Goal: Transaction & Acquisition: Book appointment/travel/reservation

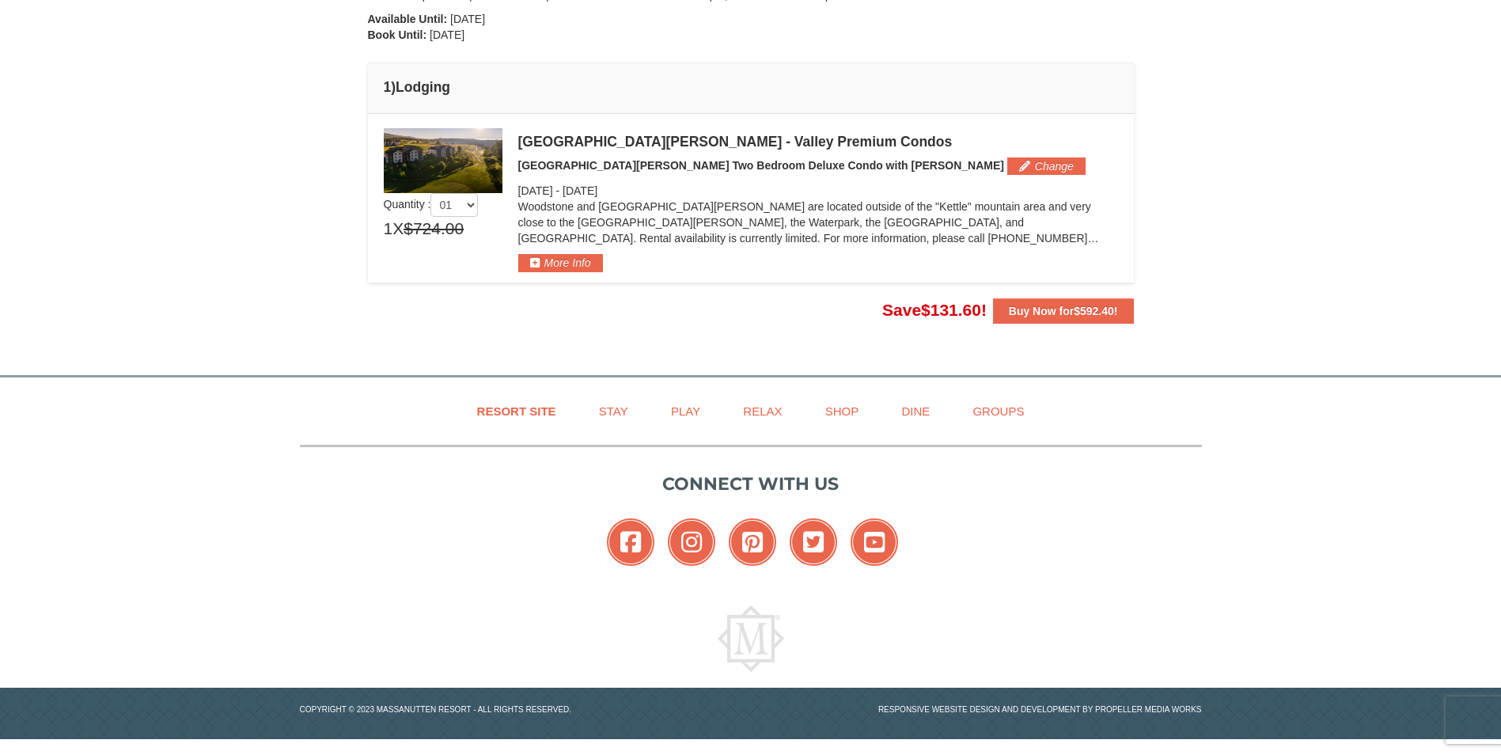
click at [1381, 415] on div "Resort Site Stay Play Relax Shop Dine Groups Connect with us Facebook Instagram…" at bounding box center [750, 558] width 1501 height 362
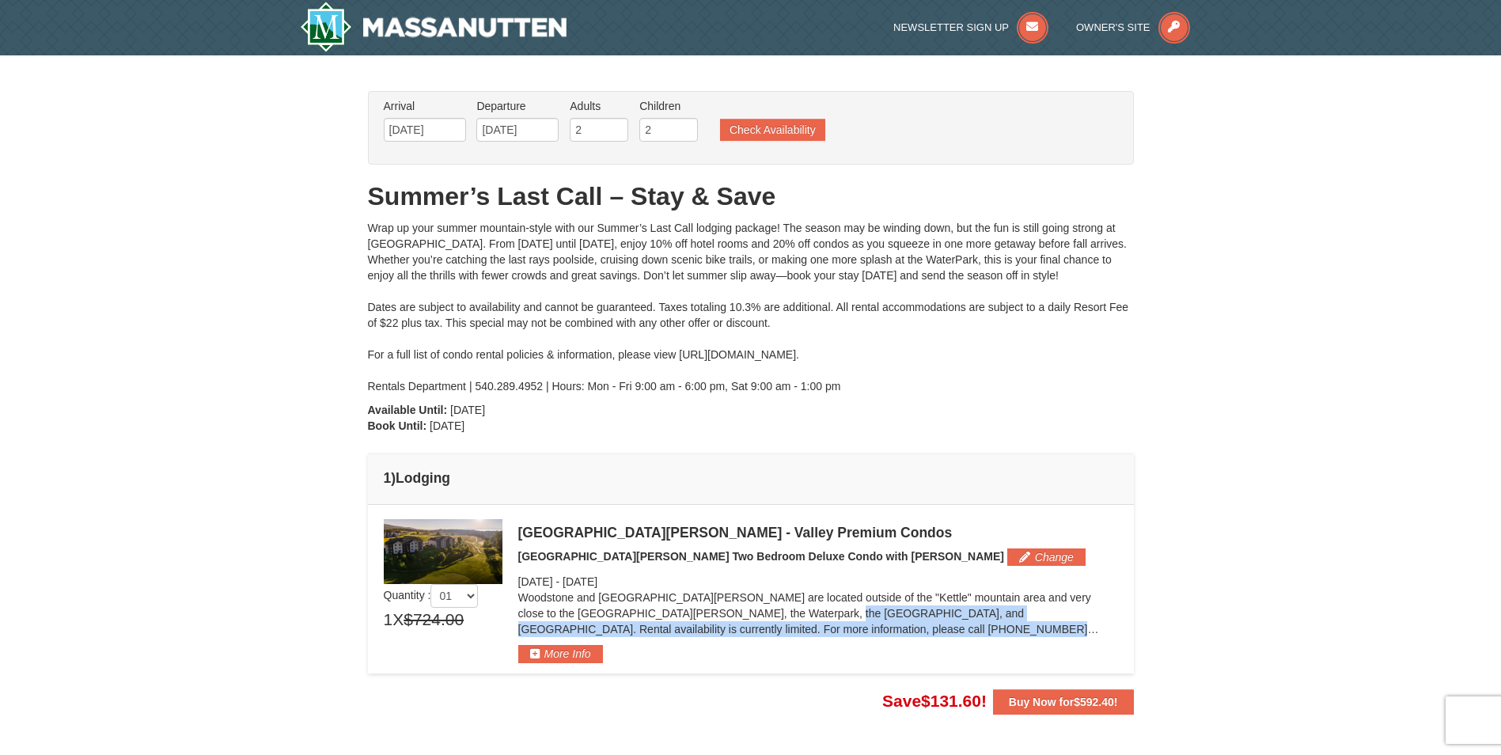
drag, startPoint x: 684, startPoint y: 612, endPoint x: 1116, endPoint y: 631, distance: 432.3
click at [1117, 631] on p "Woodstone and [GEOGRAPHIC_DATA][PERSON_NAME] are located outside of the "Kettle…" at bounding box center [818, 612] width 600 height 47
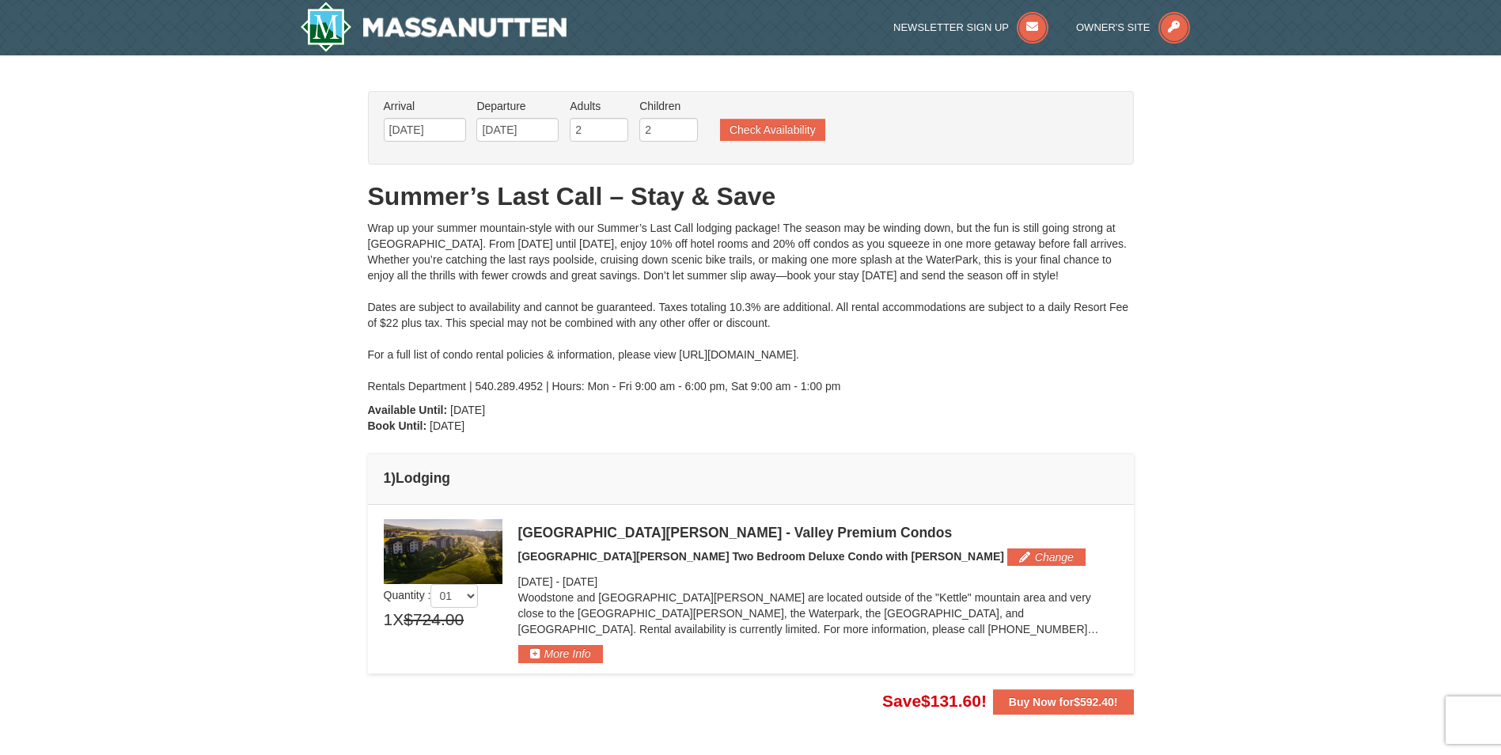
click at [638, 602] on p "Woodstone and [GEOGRAPHIC_DATA][PERSON_NAME] are located outside of the "Kettle…" at bounding box center [818, 612] width 600 height 47
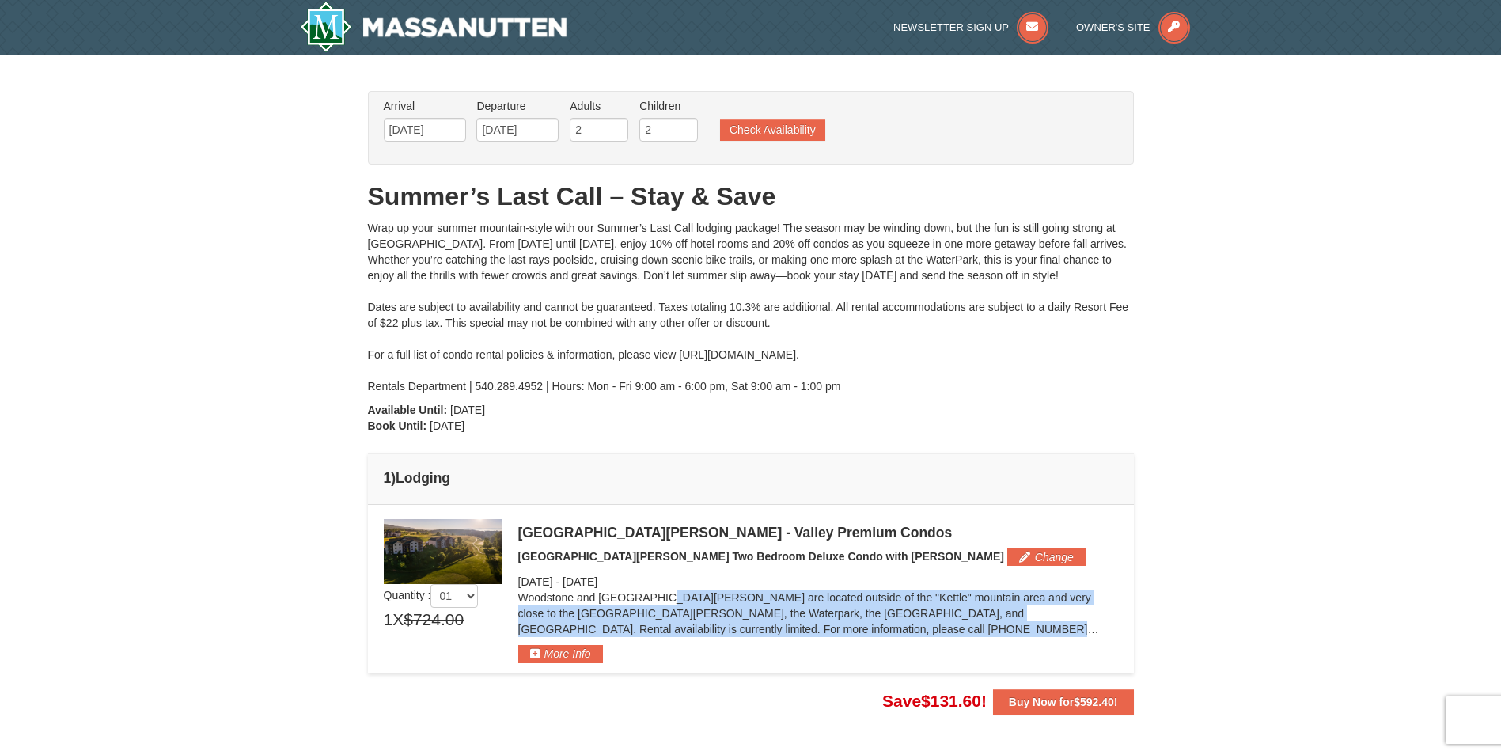
drag, startPoint x: 518, startPoint y: 600, endPoint x: 1118, endPoint y: 621, distance: 600.0
click at [1120, 622] on td "Please make your package selection: × Save $85.60" at bounding box center [751, 589] width 766 height 168
click at [614, 604] on p "Woodstone and [GEOGRAPHIC_DATA][PERSON_NAME] are located outside of the "Kettle…" at bounding box center [818, 612] width 600 height 47
drag, startPoint x: 519, startPoint y: 585, endPoint x: 1109, endPoint y: 630, distance: 591.9
click at [1109, 630] on div "[GEOGRAPHIC_DATA][PERSON_NAME] - Valley Premium Condos [GEOGRAPHIC_DATA][PERSON…" at bounding box center [818, 591] width 600 height 144
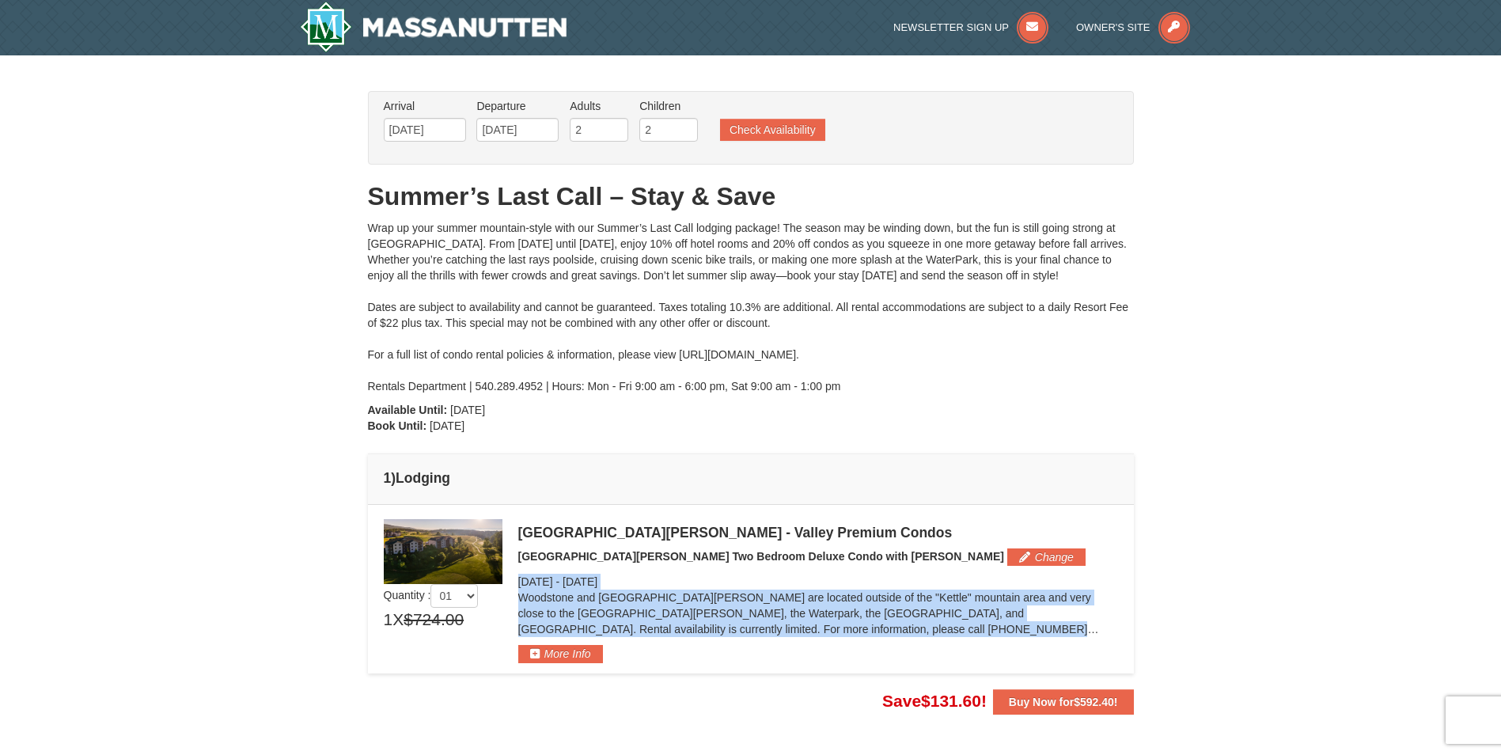
click at [769, 608] on p "Woodstone and [GEOGRAPHIC_DATA][PERSON_NAME] are located outside of the "Kettle…" at bounding box center [818, 612] width 600 height 47
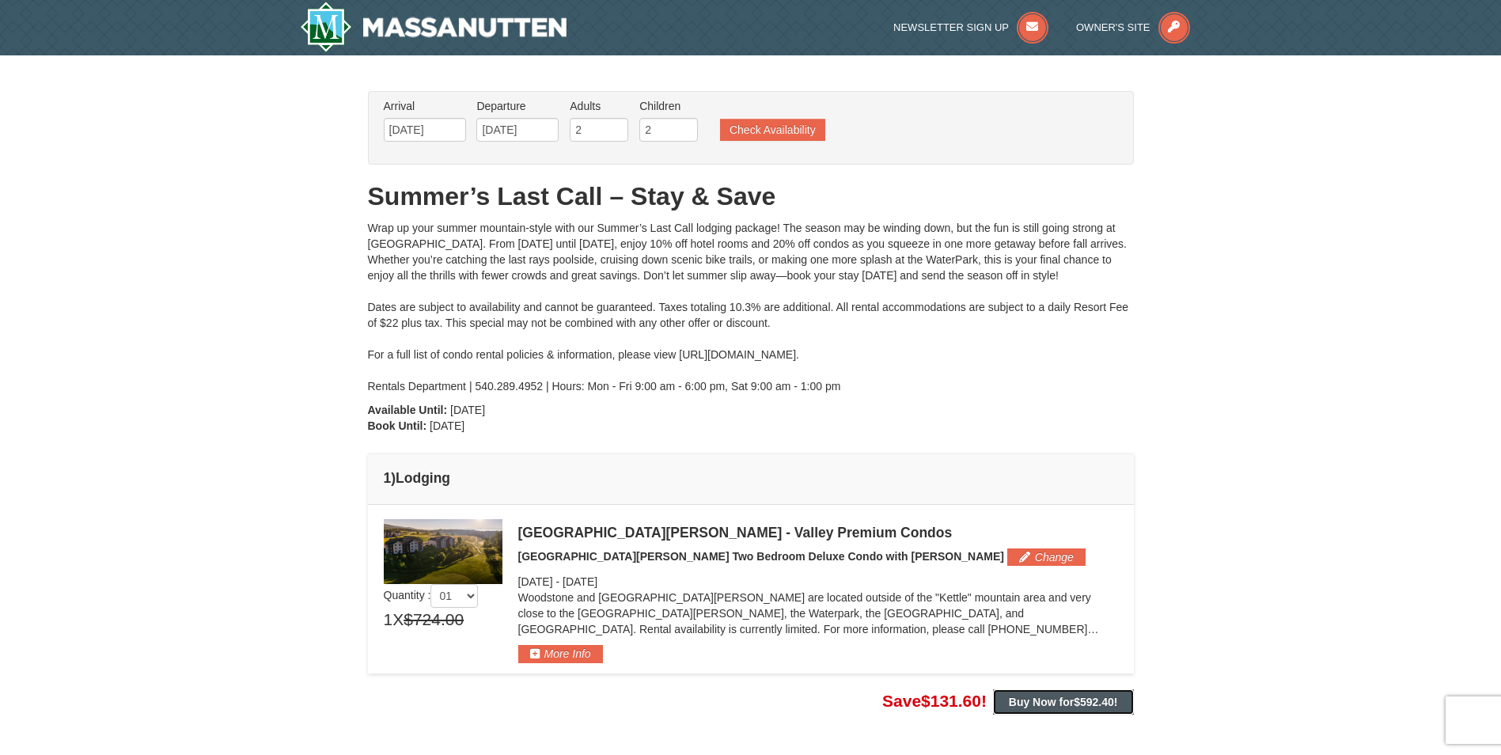
click at [1049, 700] on strong "Buy Now for $592.40 !" at bounding box center [1063, 701] width 109 height 13
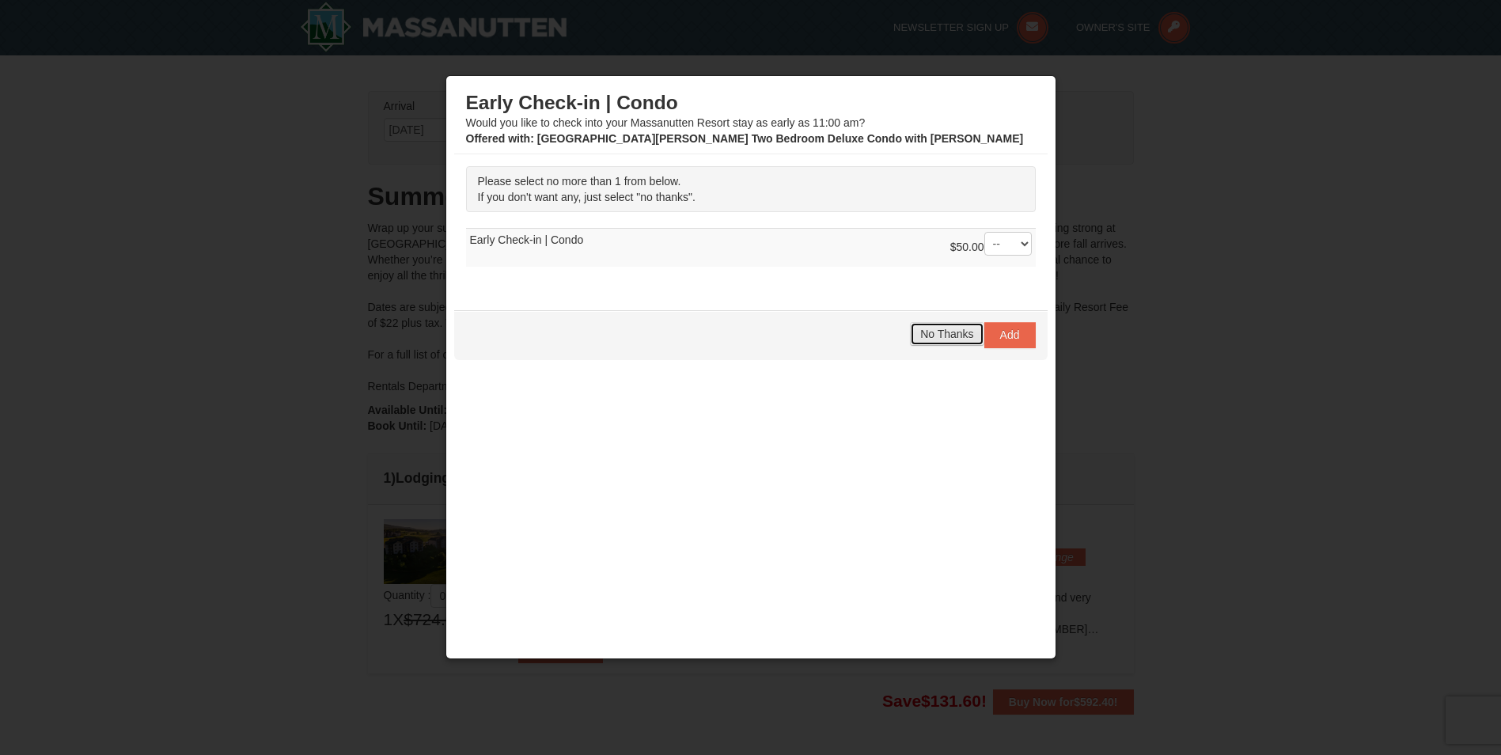
click at [956, 332] on span "No Thanks" at bounding box center [946, 333] width 53 height 13
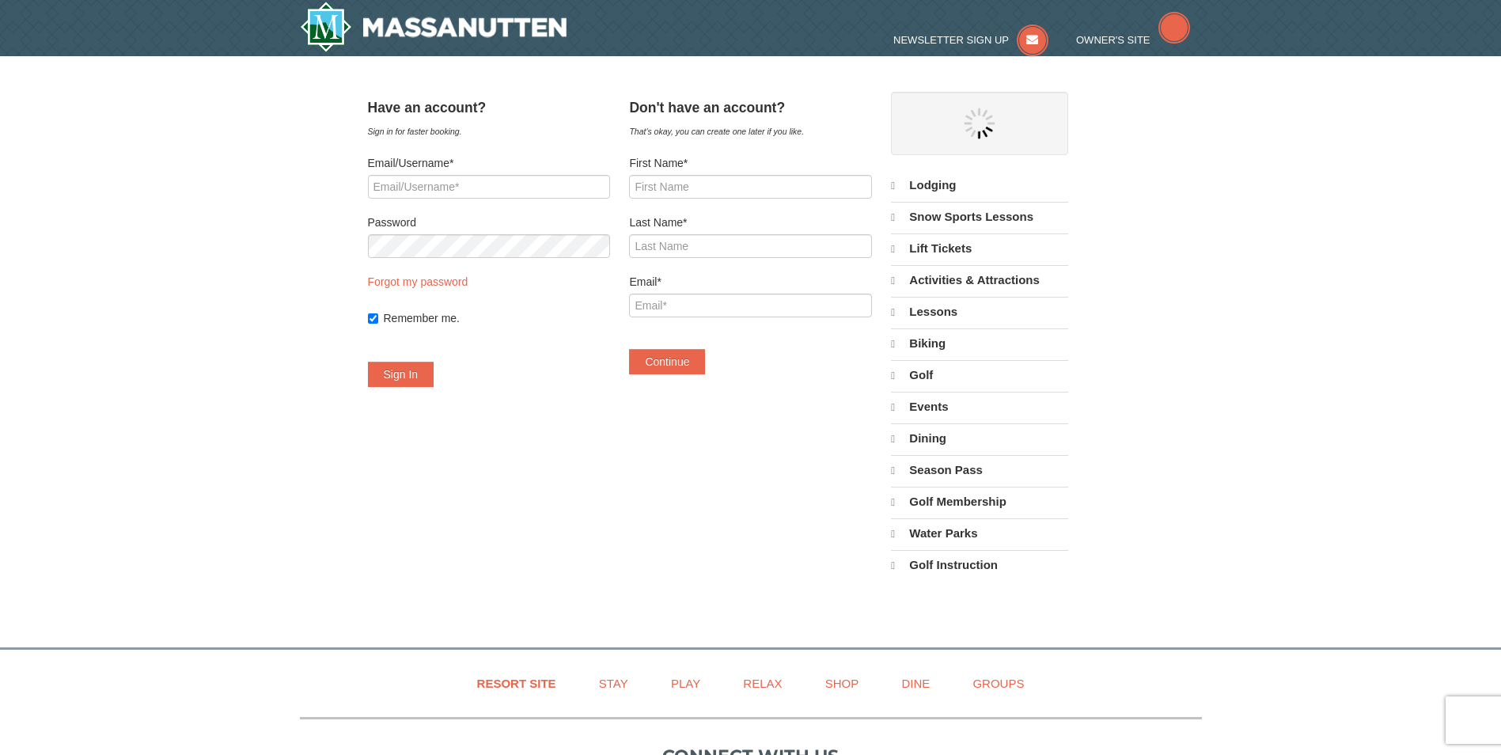
select select "9"
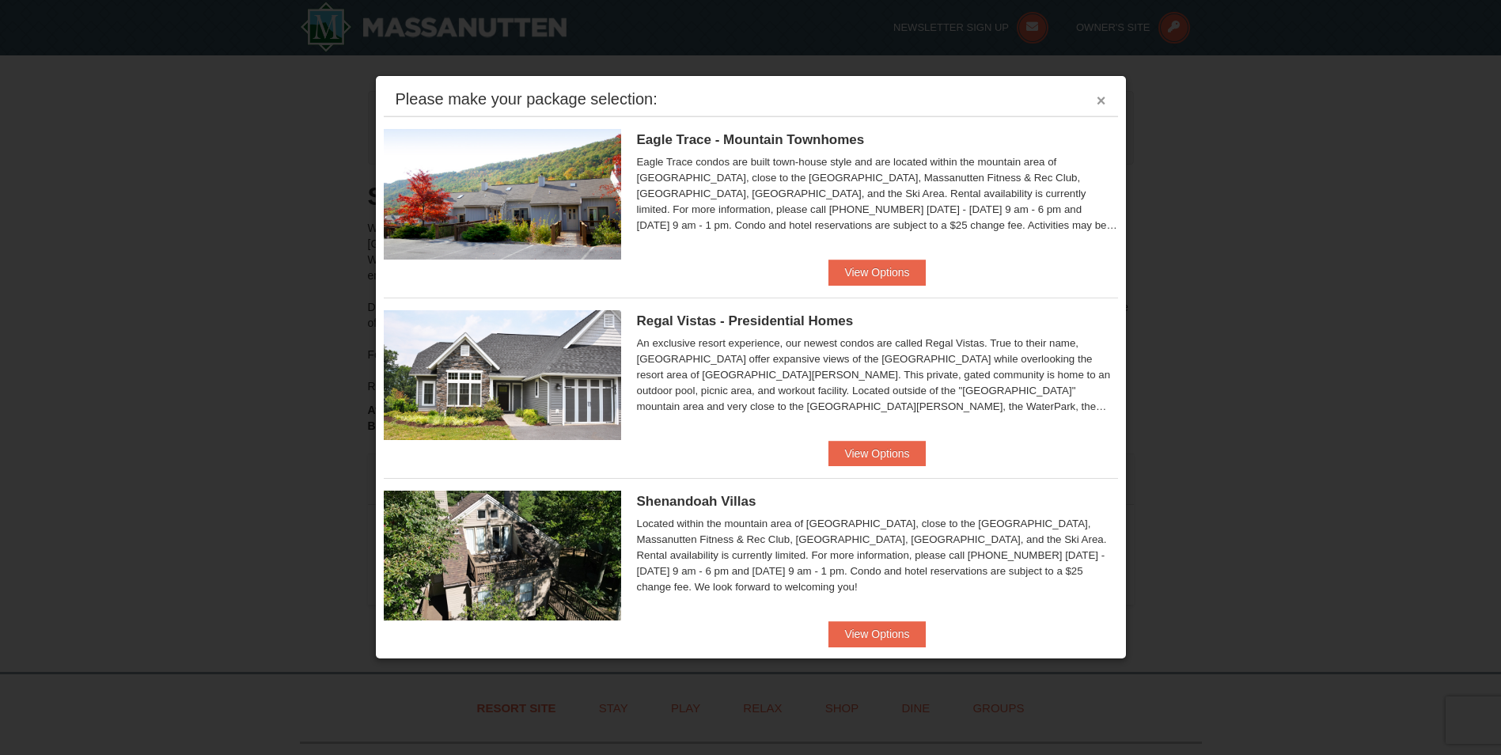
click at [1096, 97] on button "×" at bounding box center [1100, 101] width 9 height 16
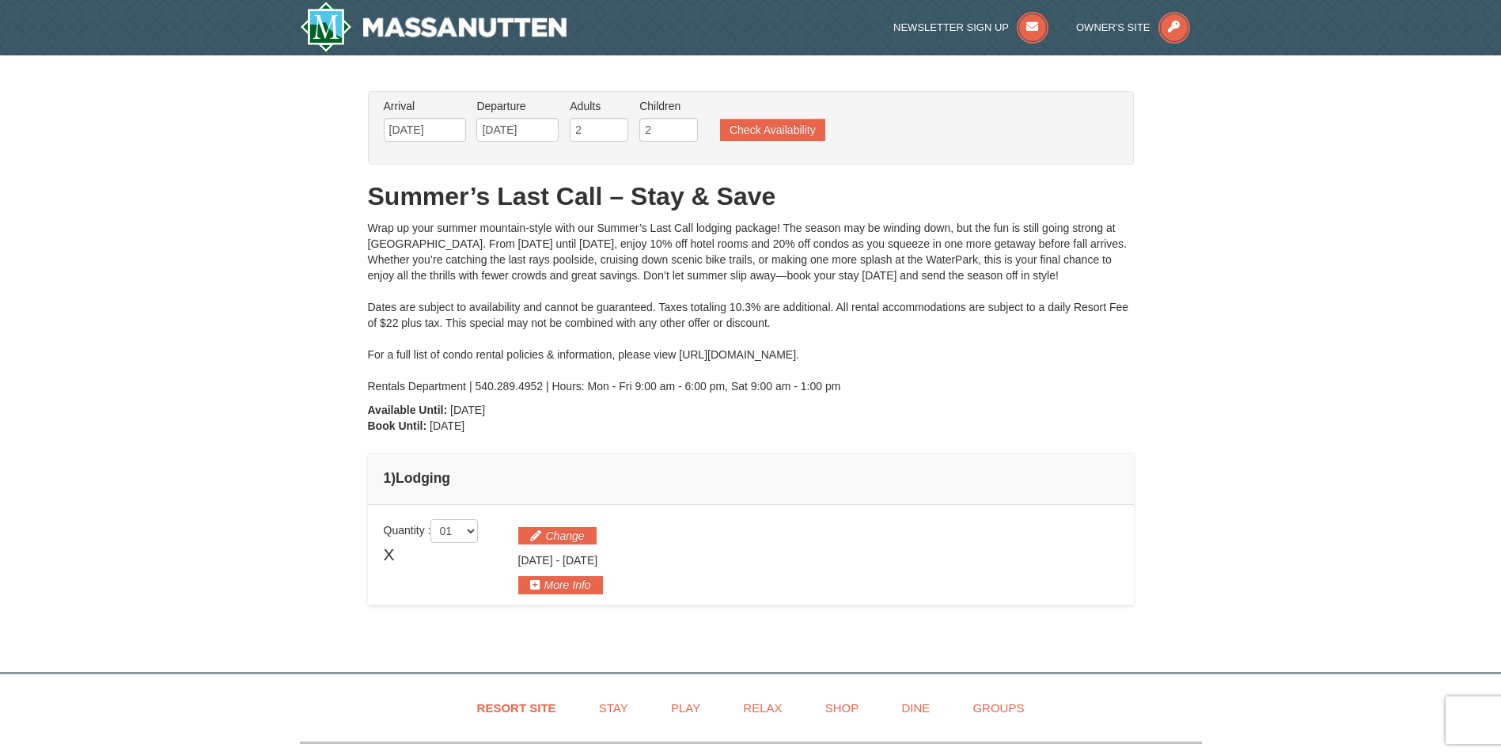
drag, startPoint x: 424, startPoint y: 305, endPoint x: 847, endPoint y: 402, distance: 434.2
click at [847, 402] on div "From: To: Adults: 2 Children: 2 Change Arrival Please format dates MM/DD/YYYY P…" at bounding box center [751, 355] width 766 height 529
click at [485, 392] on div "Wrap up your summer mountain-style with our Summer’s Last Call lodging package!…" at bounding box center [751, 307] width 766 height 174
drag, startPoint x: 564, startPoint y: 422, endPoint x: 400, endPoint y: 244, distance: 242.4
click at [400, 244] on div "From: To: Adults: 2 Children: 2 Change Arrival Please format dates MM/DD/YYYY P…" at bounding box center [751, 355] width 766 height 529
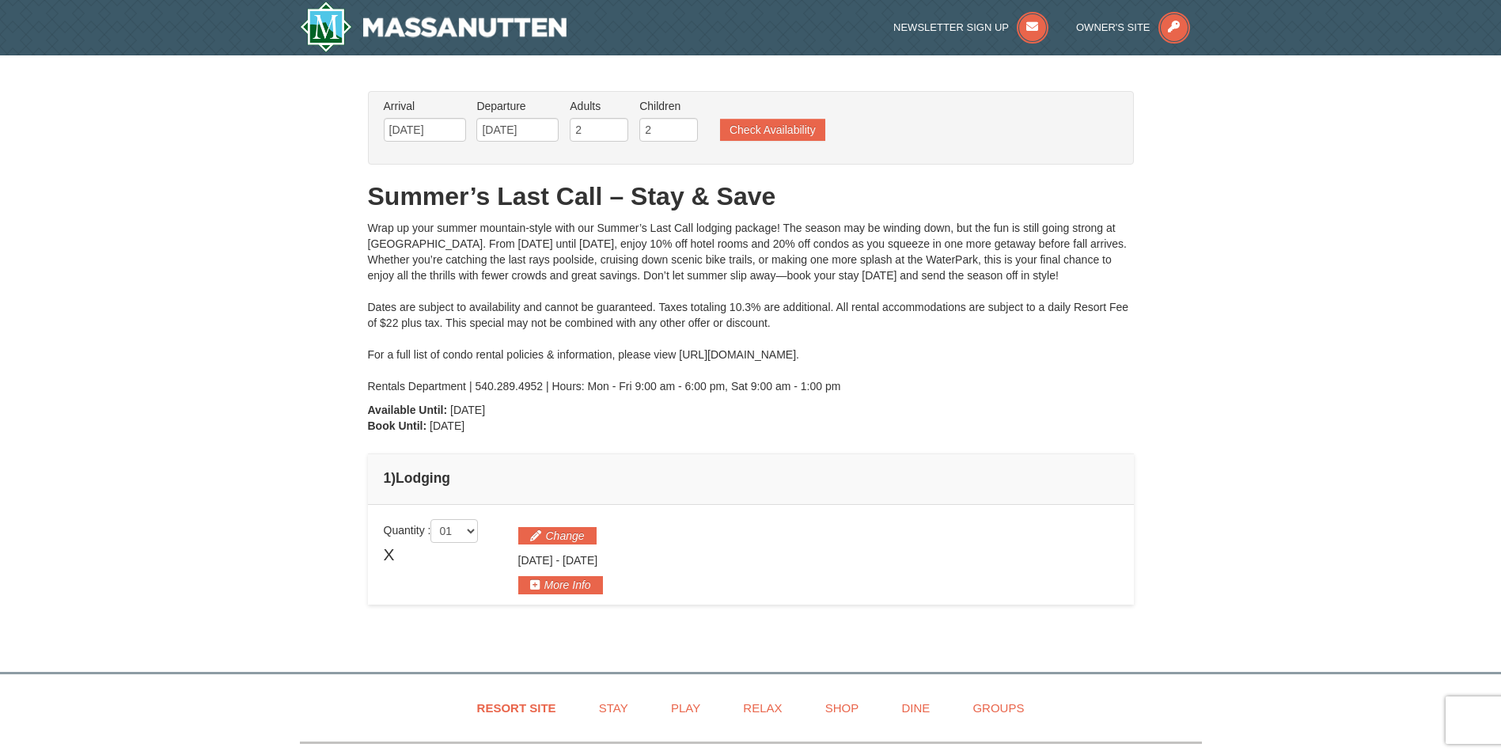
drag, startPoint x: 400, startPoint y: 244, endPoint x: 485, endPoint y: 301, distance: 102.0
click at [482, 299] on div "Wrap up your summer mountain-style with our Summer’s Last Call lodging package!…" at bounding box center [751, 307] width 766 height 174
drag, startPoint x: 562, startPoint y: 422, endPoint x: 489, endPoint y: 248, distance: 188.9
click at [489, 248] on div "From: To: Adults: 2 Children: 2 Change Arrival Please format dates MM/DD/YYYY P…" at bounding box center [751, 355] width 766 height 529
drag, startPoint x: 489, startPoint y: 248, endPoint x: 492, endPoint y: 277, distance: 28.7
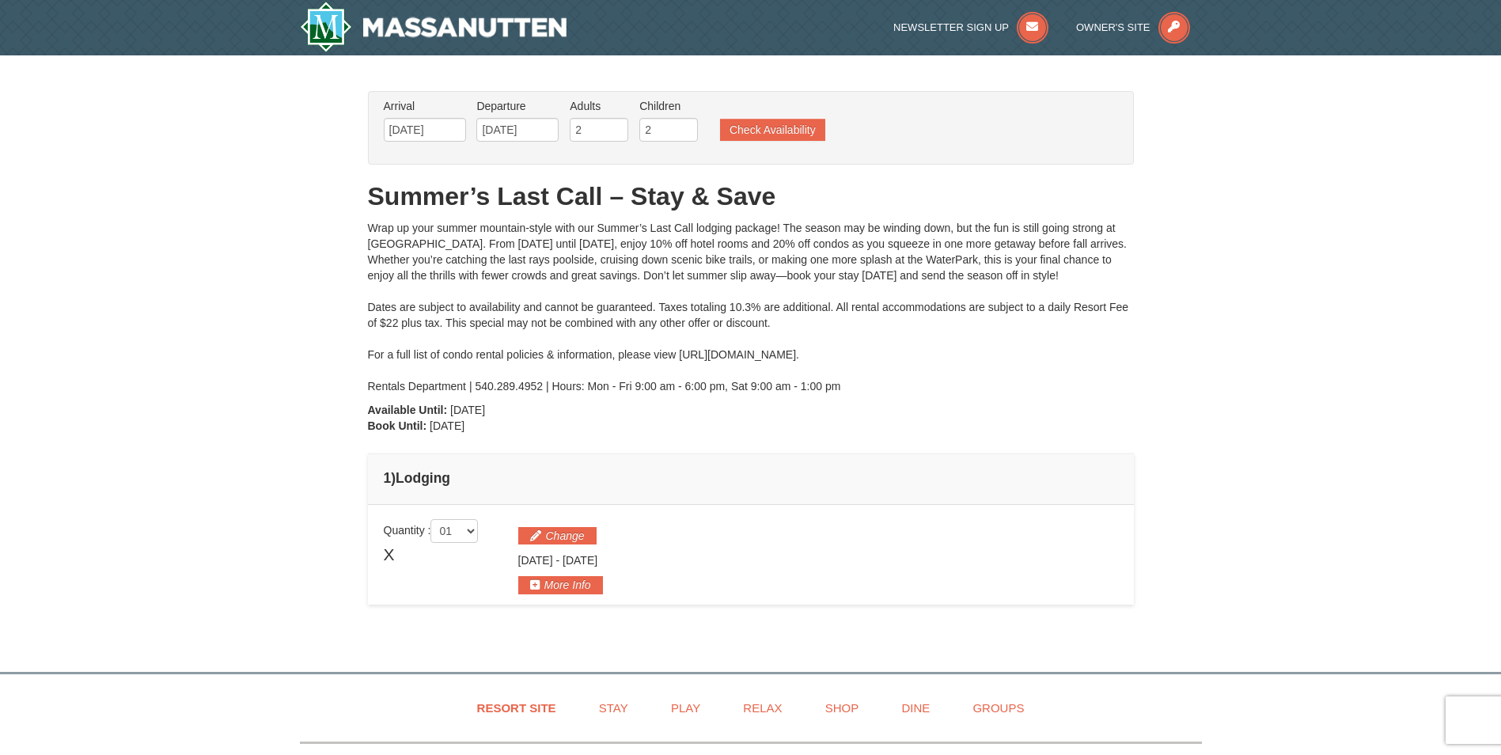
click at [492, 277] on div "Wrap up your summer mountain-style with our Summer’s Last Call lodging package!…" at bounding box center [751, 307] width 766 height 174
drag, startPoint x: 566, startPoint y: 428, endPoint x: 409, endPoint y: 279, distance: 216.6
click at [409, 279] on div "From: To: Adults: 2 Children: 2 Change Arrival Please format dates MM/DD/YYYY P…" at bounding box center [751, 355] width 766 height 529
drag, startPoint x: 409, startPoint y: 279, endPoint x: 425, endPoint y: 293, distance: 21.3
click at [425, 293] on div "Wrap up your summer mountain-style with our Summer’s Last Call lodging package!…" at bounding box center [751, 307] width 766 height 174
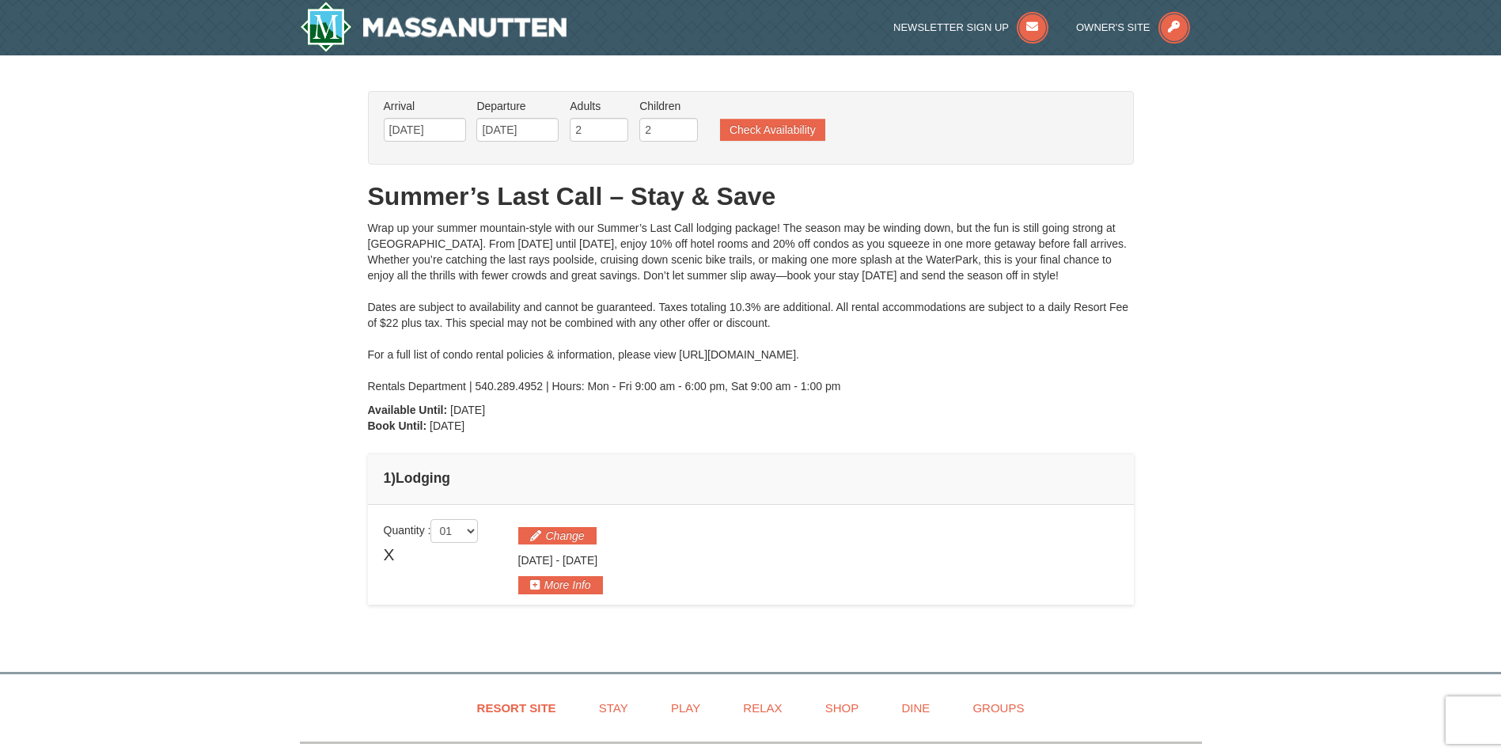
click at [568, 365] on div "Wrap up your summer mountain-style with our Summer’s Last Call lodging package!…" at bounding box center [751, 307] width 766 height 174
drag, startPoint x: 560, startPoint y: 429, endPoint x: 373, endPoint y: 287, distance: 234.9
click at [373, 287] on div "From: To: Adults: 2 Children: 2 Change Arrival Please format dates MM/DD/YYYY P…" at bounding box center [751, 355] width 766 height 529
click at [701, 298] on div "Wrap up your summer mountain-style with our Summer’s Last Call lodging package!…" at bounding box center [751, 307] width 766 height 174
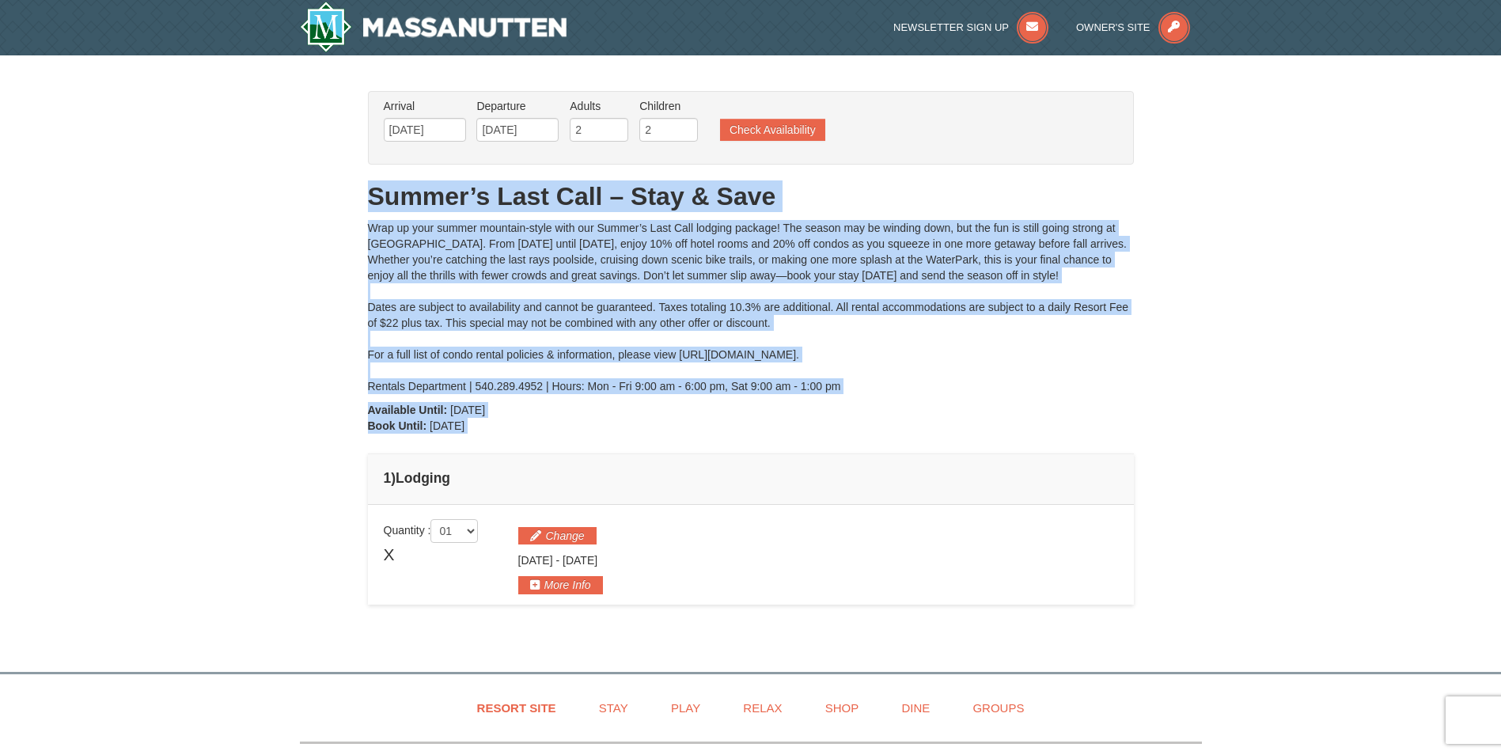
drag, startPoint x: 371, startPoint y: 187, endPoint x: 689, endPoint y: 437, distance: 405.0
click at [689, 437] on div "From: To: Adults: 2 Children: 2 Change Arrival Please format dates MM/DD/YYYY P…" at bounding box center [751, 355] width 766 height 529
drag, startPoint x: 689, startPoint y: 437, endPoint x: 615, endPoint y: 388, distance: 89.5
click at [615, 388] on div "Wrap up your summer mountain-style with our Summer’s Last Call lodging package!…" at bounding box center [751, 307] width 766 height 174
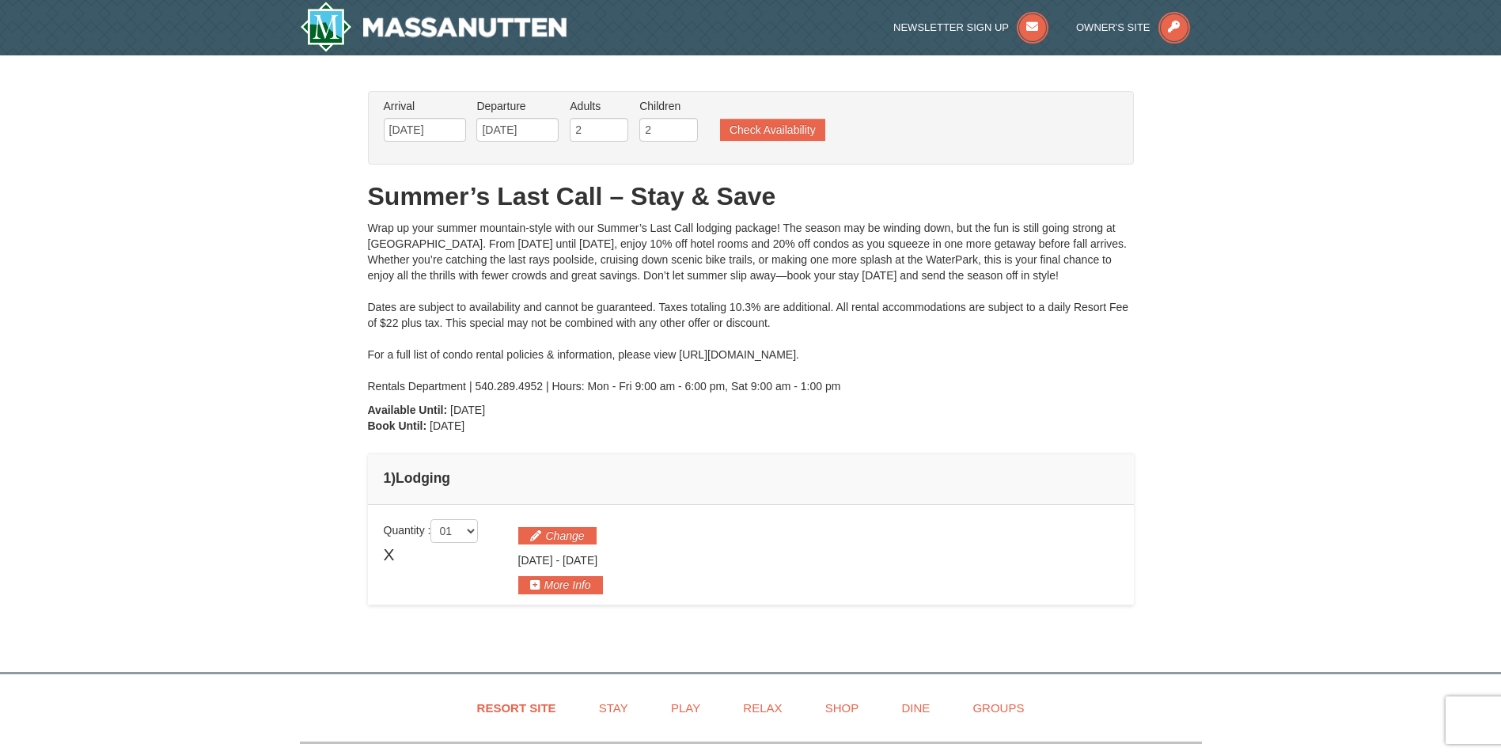
drag, startPoint x: 369, startPoint y: 191, endPoint x: 845, endPoint y: 419, distance: 527.5
click at [845, 419] on div "From: To: Adults: 2 Children: 2 Change Arrival Please format dates MM/DD/YYYY P…" at bounding box center [751, 355] width 766 height 529
click at [620, 271] on div "Wrap up your summer mountain-style with our Summer’s Last Call lodging package!…" at bounding box center [751, 307] width 766 height 174
drag, startPoint x: 503, startPoint y: 248, endPoint x: 733, endPoint y: 246, distance: 229.4
click at [733, 246] on div "Wrap up your summer mountain-style with our Summer’s Last Call lodging package!…" at bounding box center [751, 307] width 766 height 174
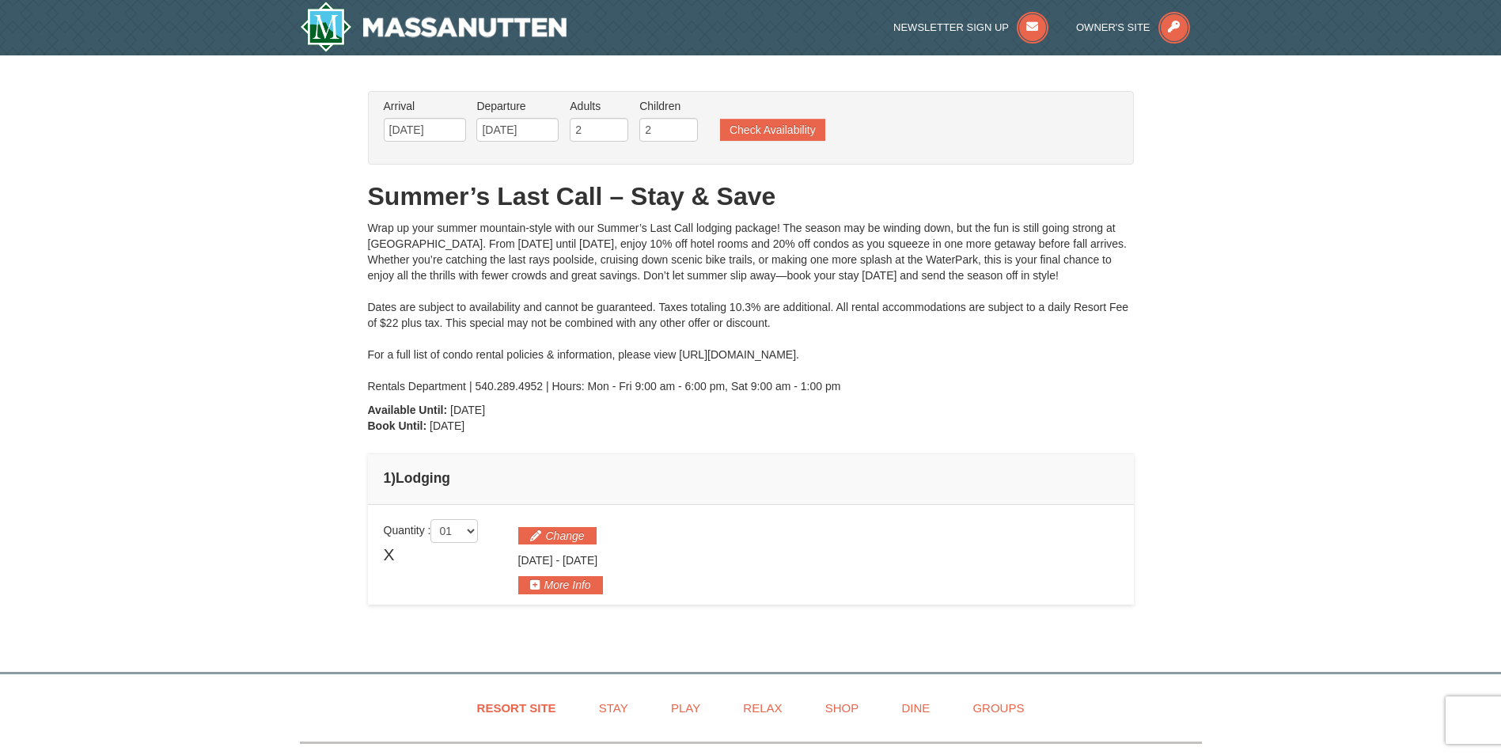
drag, startPoint x: 733, startPoint y: 246, endPoint x: 745, endPoint y: 266, distance: 23.5
click at [745, 266] on div "Wrap up your summer mountain-style with our Summer’s Last Call lodging package!…" at bounding box center [751, 307] width 766 height 174
drag, startPoint x: 736, startPoint y: 246, endPoint x: 778, endPoint y: 412, distance: 171.3
click at [778, 412] on div "From: To: Adults: 2 Children: 2 Change Arrival Please format dates MM/DD/YYYY P…" at bounding box center [751, 355] width 766 height 529
click at [633, 384] on div "Wrap up your summer mountain-style with our Summer’s Last Call lodging package!…" at bounding box center [751, 307] width 766 height 174
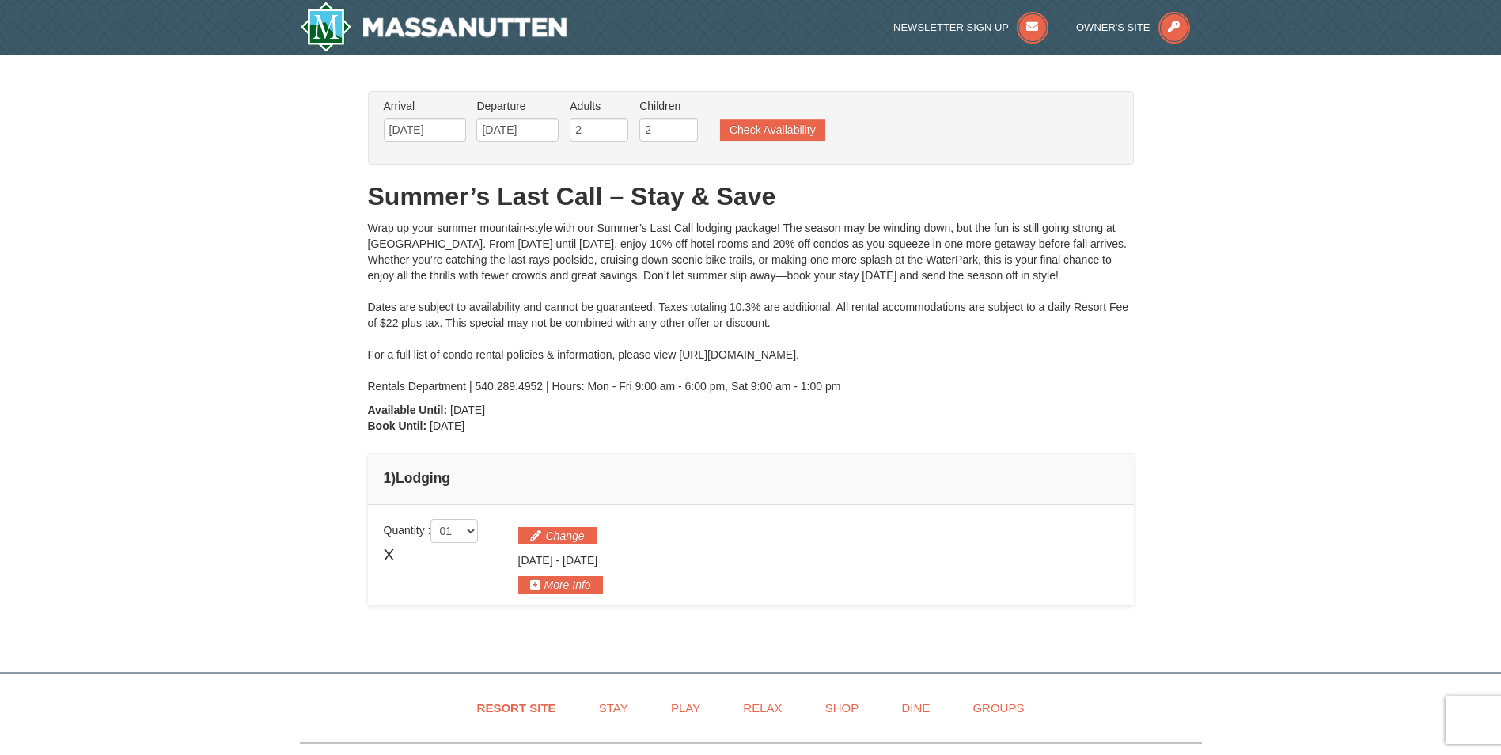
drag, startPoint x: 606, startPoint y: 422, endPoint x: 390, endPoint y: 308, distance: 244.5
click at [390, 308] on div "From: To: Adults: 2 Children: 2 Change Arrival Please format dates MM/DD/YYYY P…" at bounding box center [751, 355] width 766 height 529
drag, startPoint x: 390, startPoint y: 308, endPoint x: 653, endPoint y: 311, distance: 262.6
click at [651, 307] on div "Wrap up your summer mountain-style with our Summer’s Last Call lodging package!…" at bounding box center [751, 307] width 766 height 174
drag, startPoint x: 752, startPoint y: 563, endPoint x: 513, endPoint y: 338, distance: 328.5
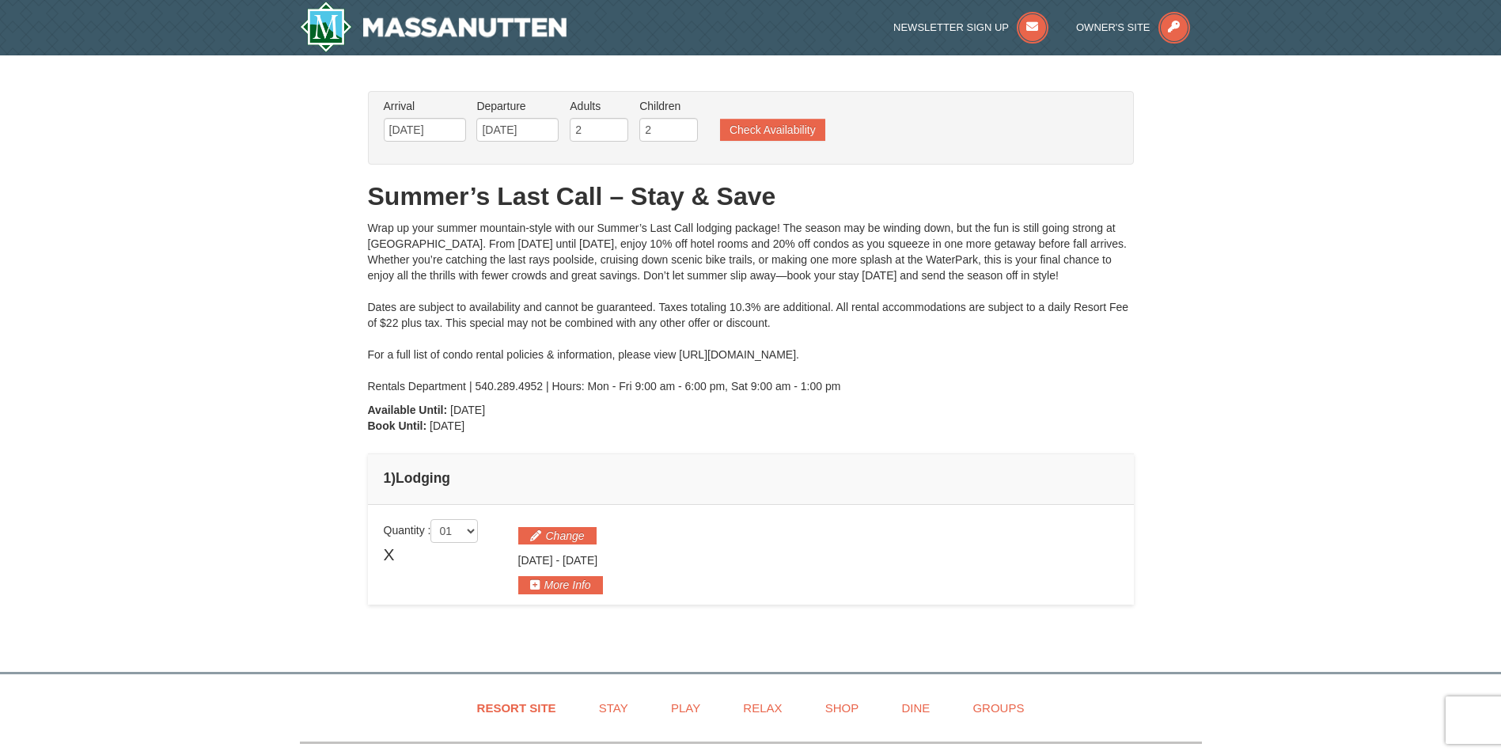
click at [513, 339] on div "From: To: Adults: 2 Children: 2 Change Arrival Please format dates MM/DD/YYYY P…" at bounding box center [751, 355] width 766 height 529
drag, startPoint x: 513, startPoint y: 338, endPoint x: 721, endPoint y: 270, distance: 218.1
click at [721, 267] on div "Wrap up your summer mountain-style with our Summer’s Last Call lodging package!…" at bounding box center [751, 307] width 766 height 174
